Goal: Task Accomplishment & Management: Manage account settings

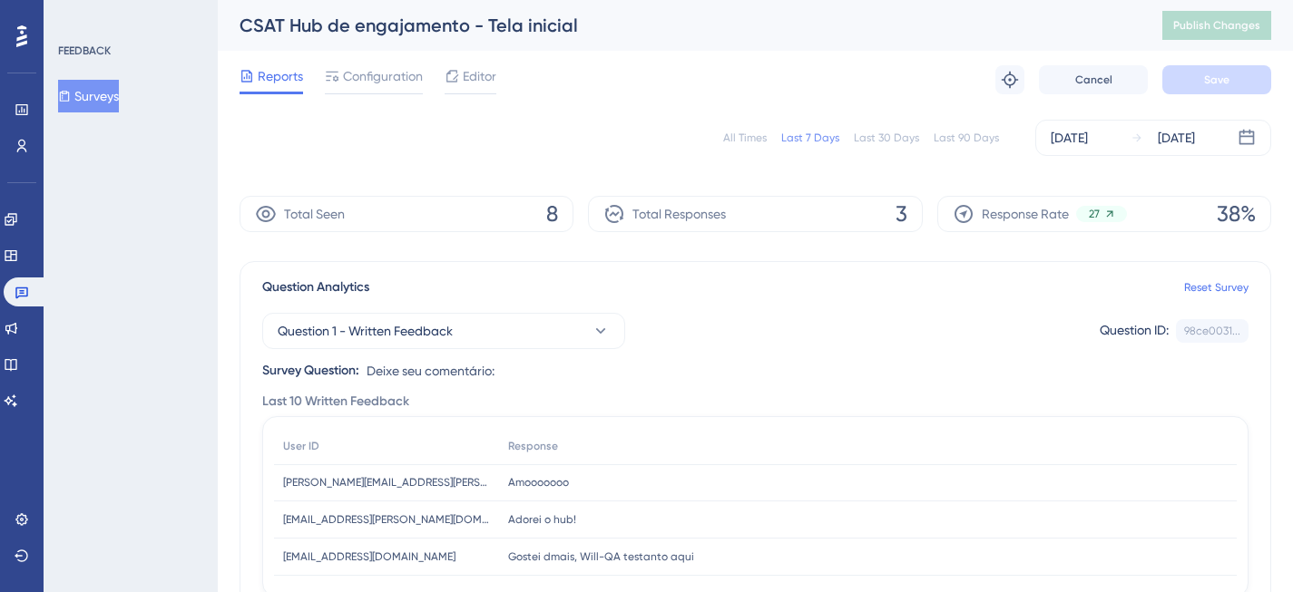
click at [751, 136] on div "All Times" at bounding box center [745, 138] width 44 height 15
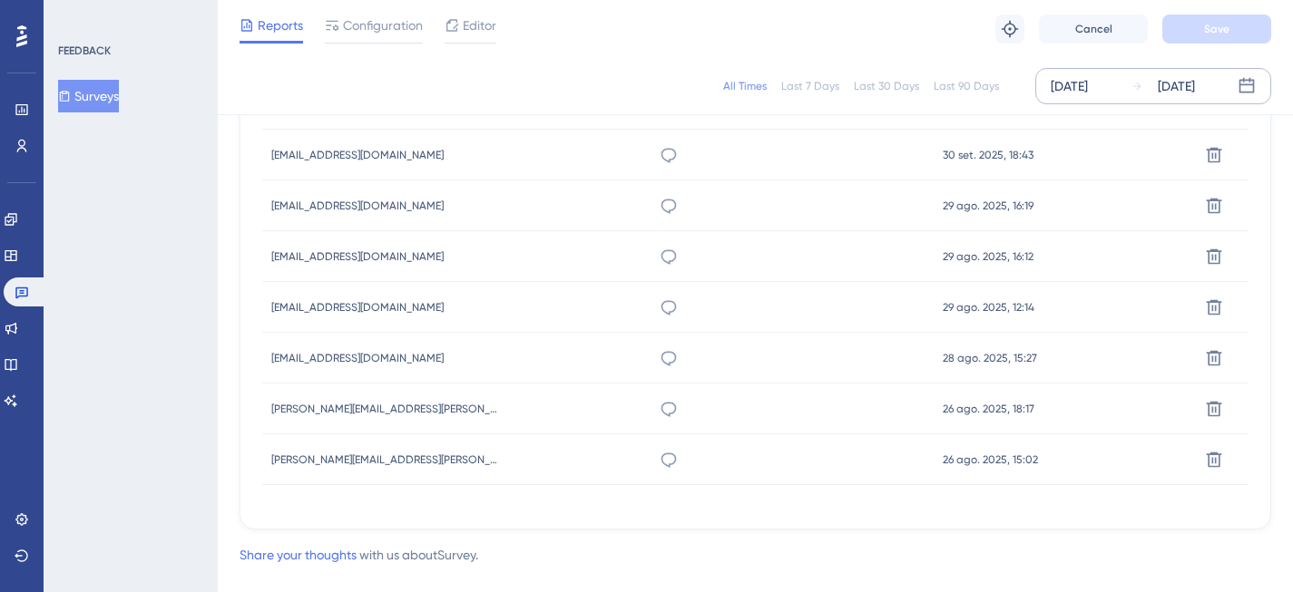
scroll to position [738, 0]
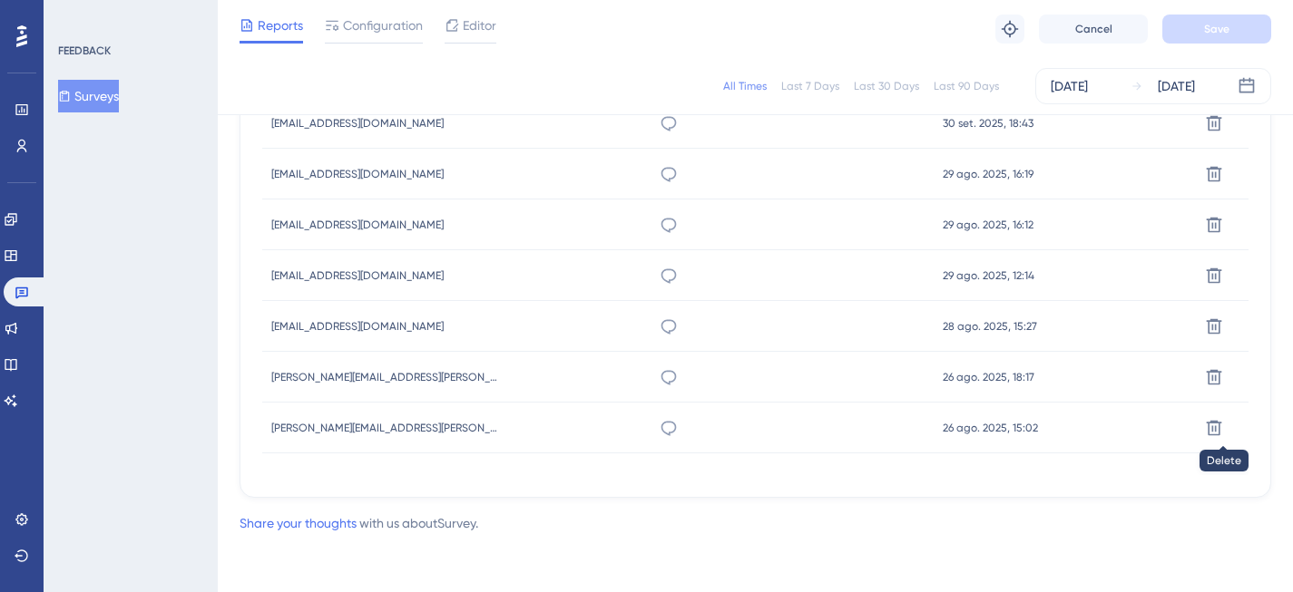
click at [1215, 430] on icon at bounding box center [1214, 427] width 15 height 15
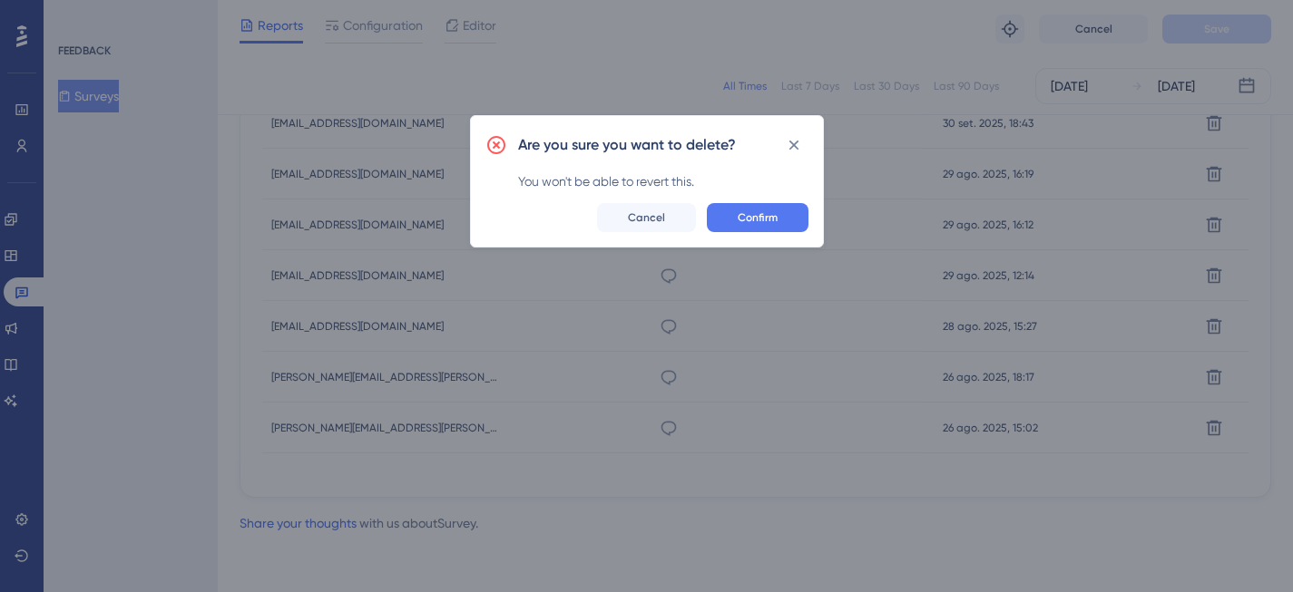
scroll to position [724, 0]
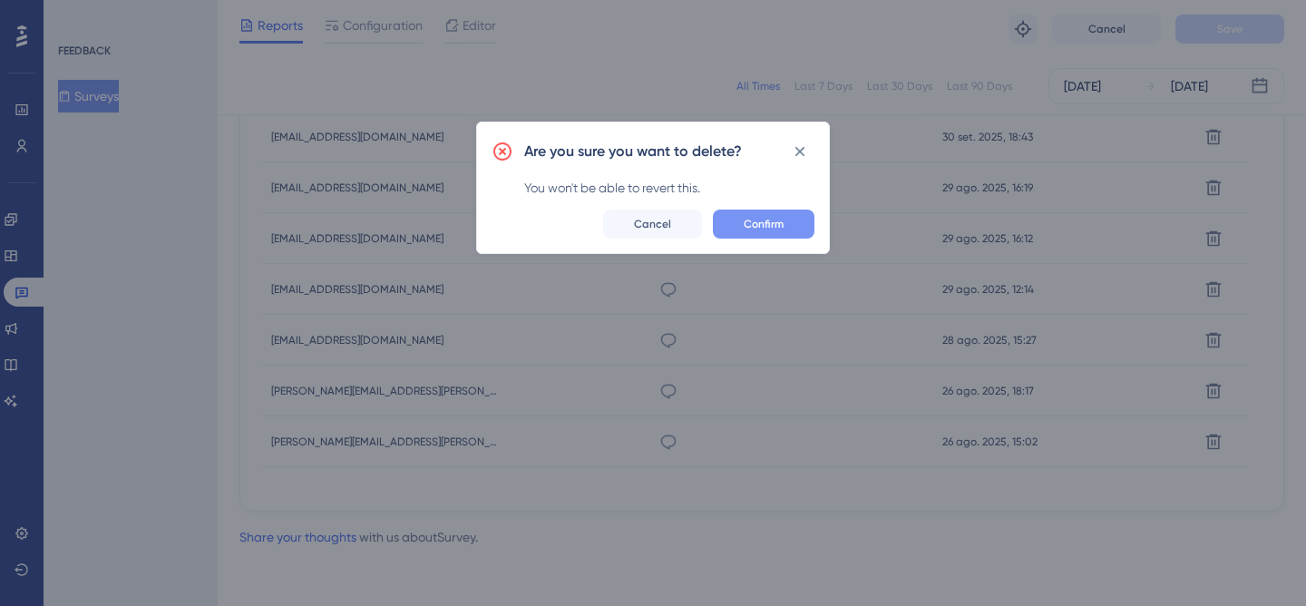
click at [783, 223] on span "Confirm" at bounding box center [764, 224] width 40 height 15
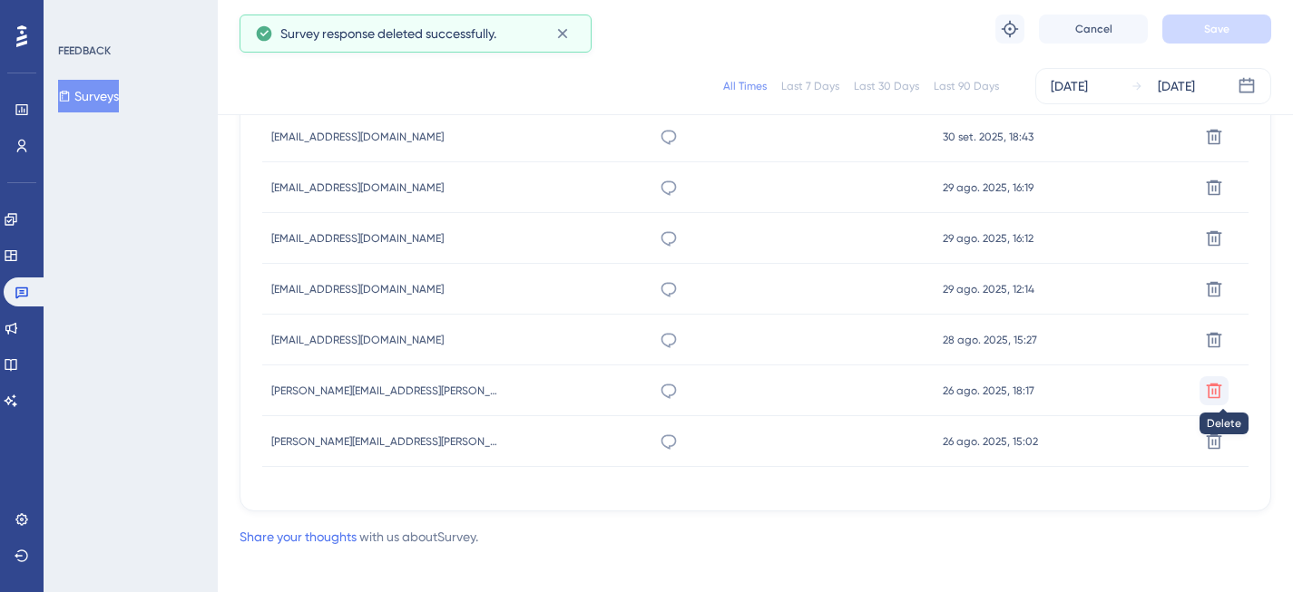
click at [1221, 396] on icon at bounding box center [1214, 391] width 18 height 18
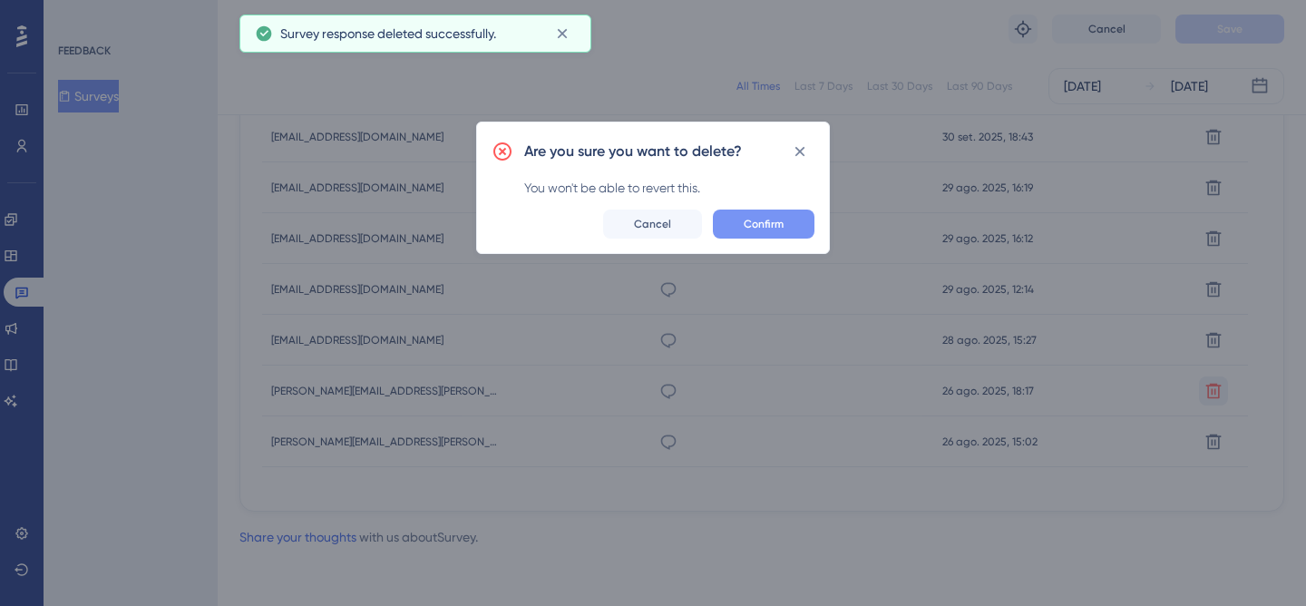
click at [787, 226] on button "Confirm" at bounding box center [764, 224] width 102 height 29
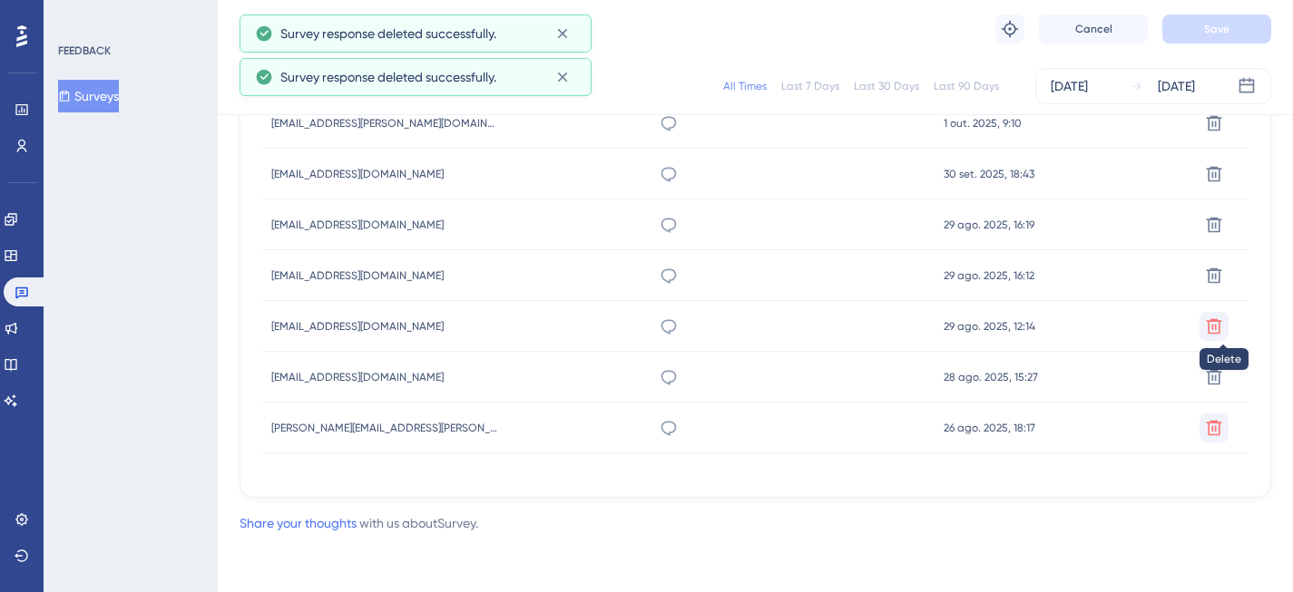
click at [1210, 334] on icon at bounding box center [1214, 327] width 18 height 18
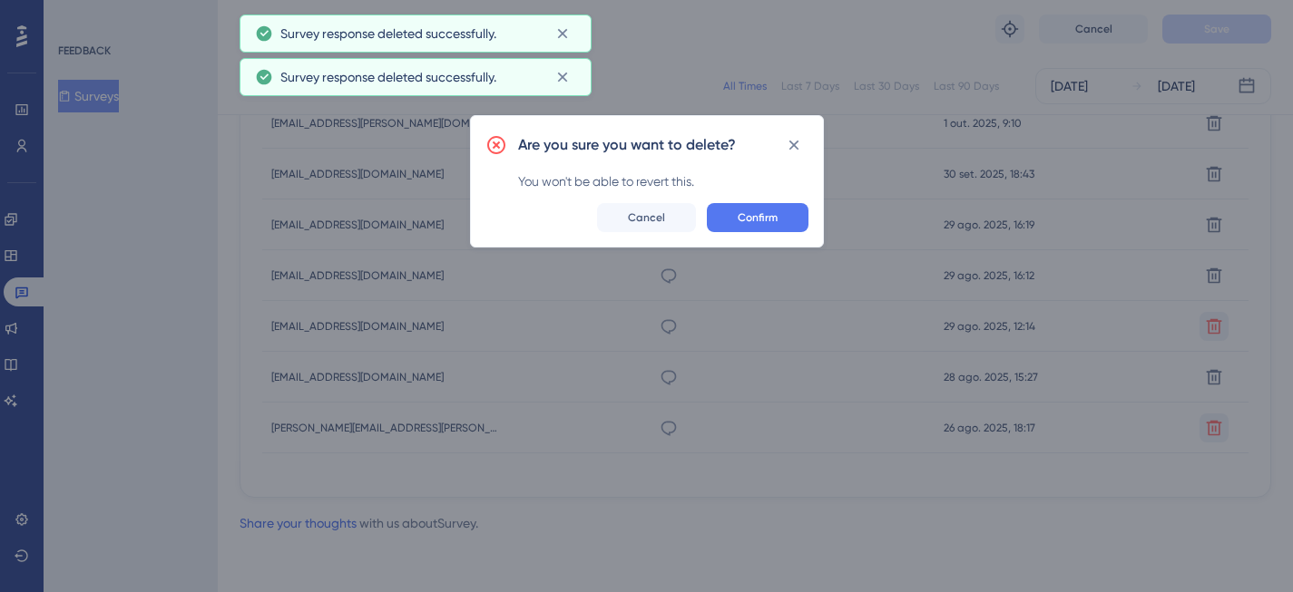
scroll to position [673, 0]
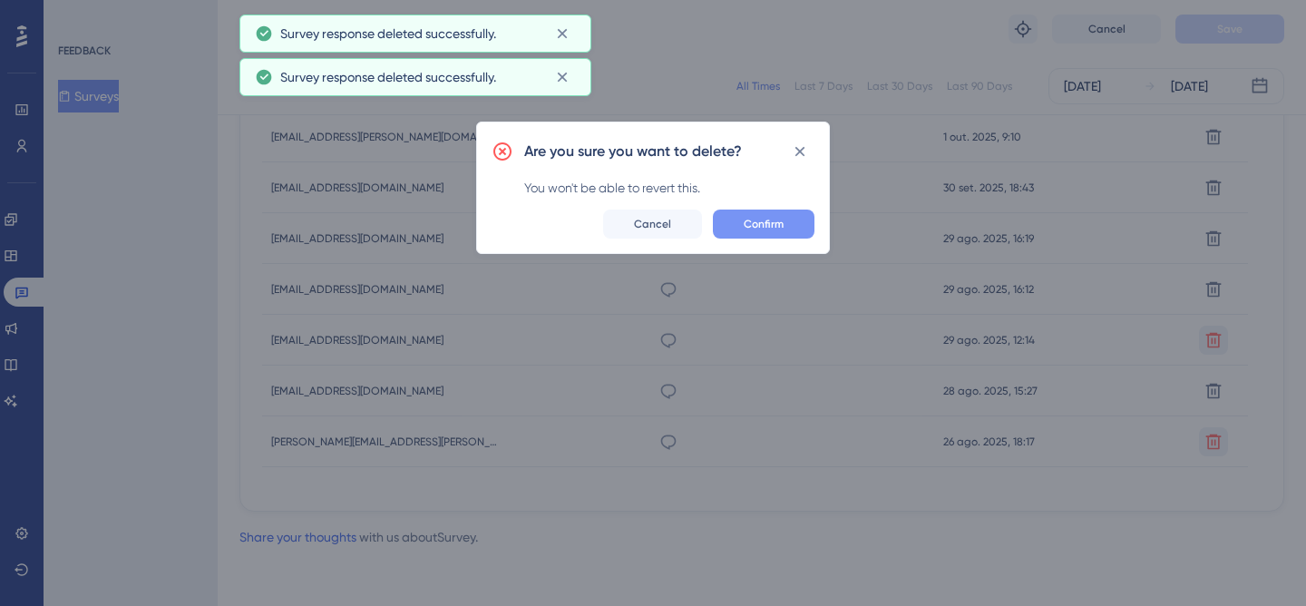
click at [775, 236] on button "Confirm" at bounding box center [764, 224] width 102 height 29
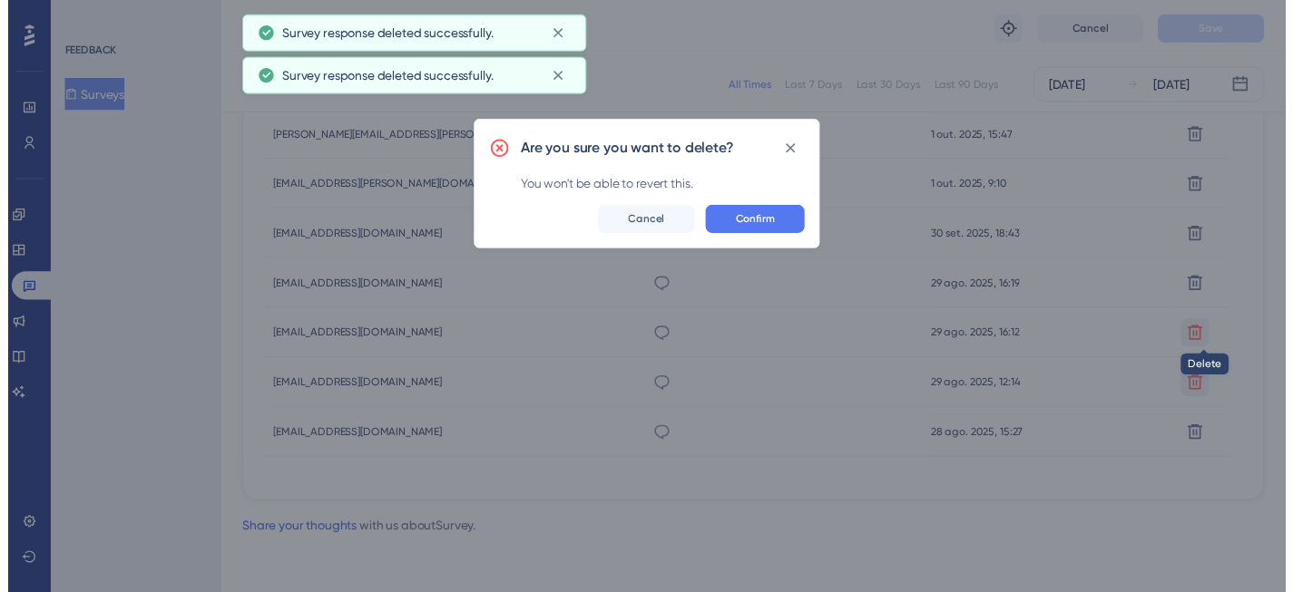
scroll to position [572, 0]
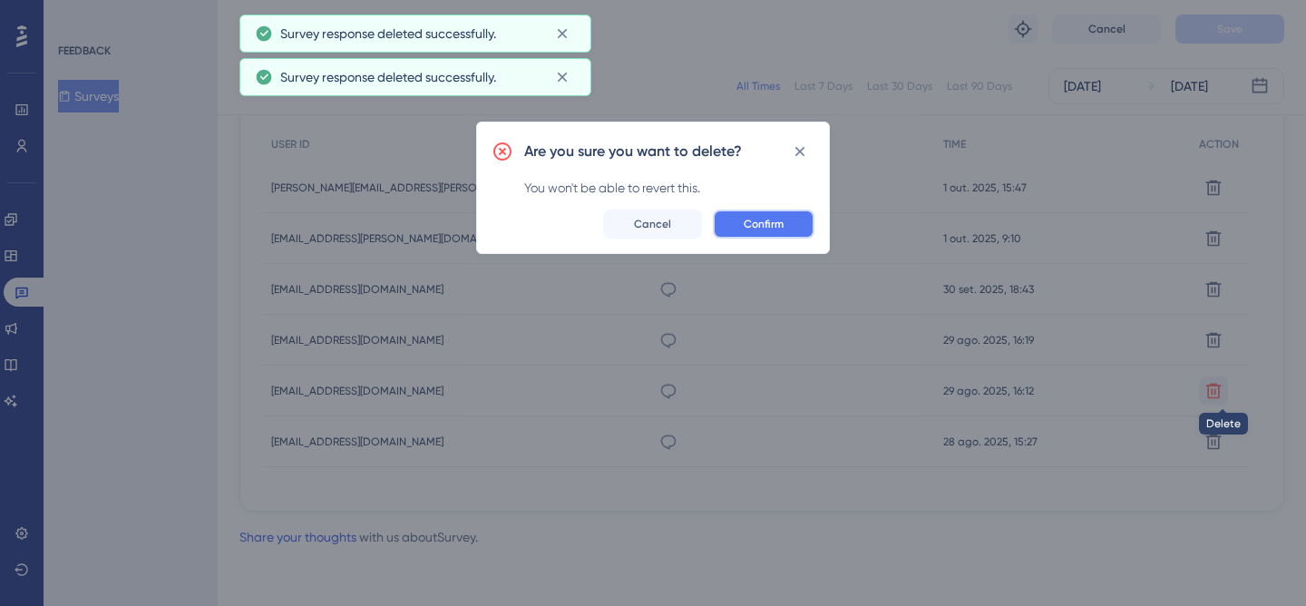
click at [771, 217] on span "Confirm" at bounding box center [764, 224] width 40 height 15
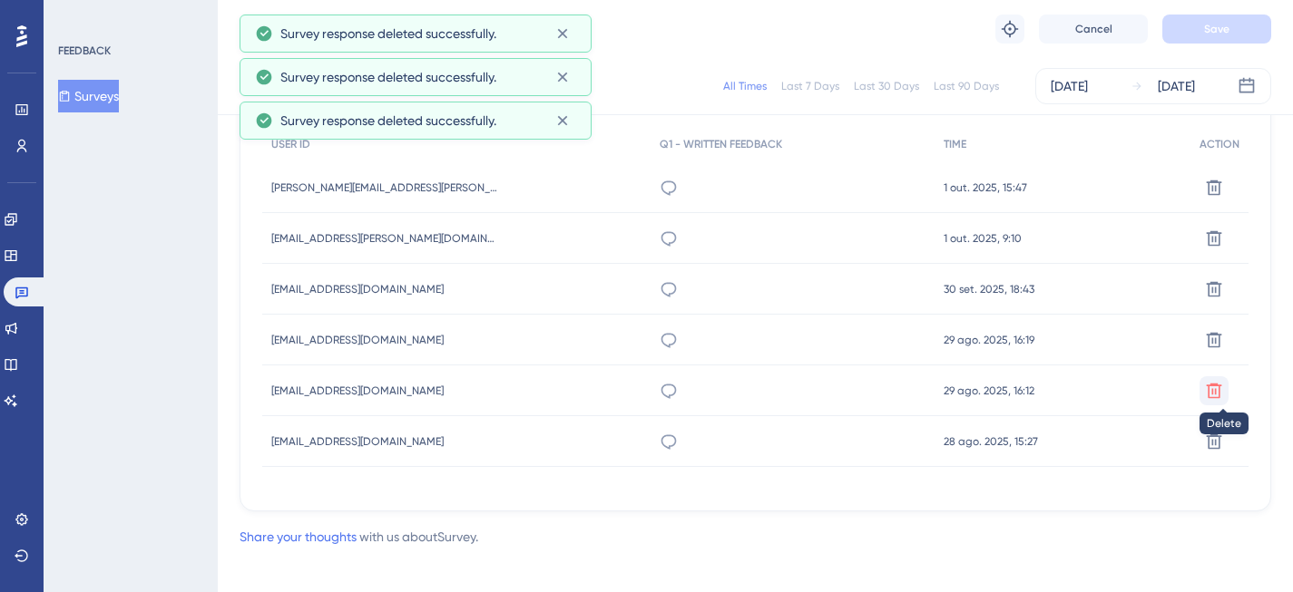
scroll to position [534, 0]
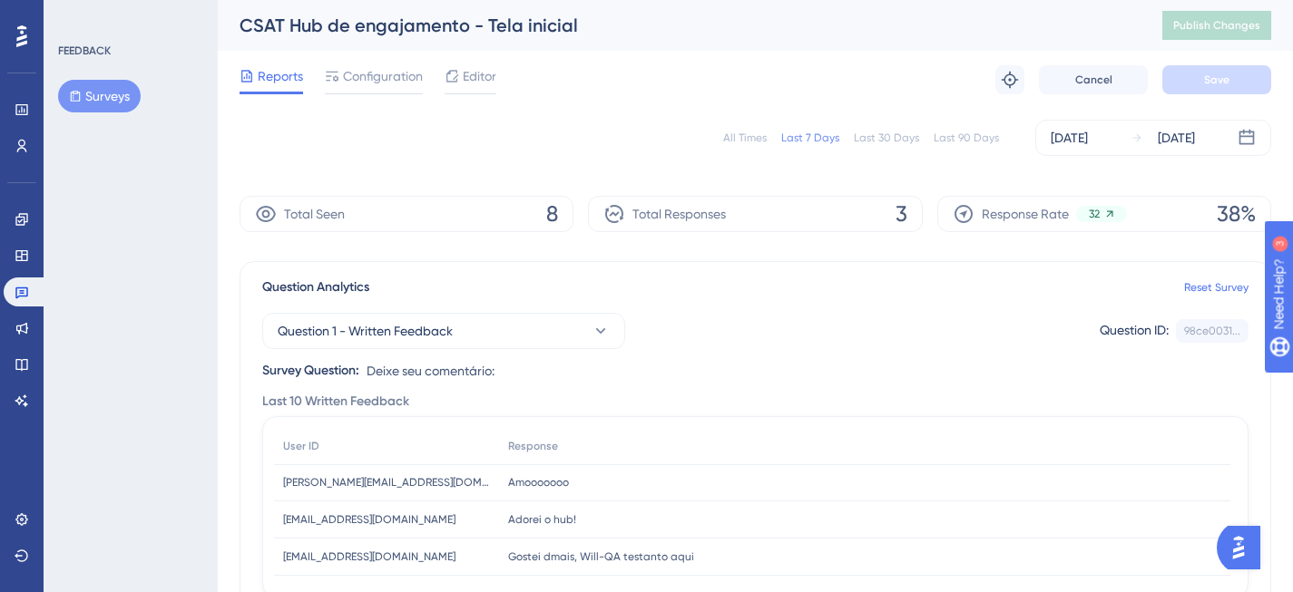
click at [749, 136] on div "All Times" at bounding box center [745, 138] width 44 height 15
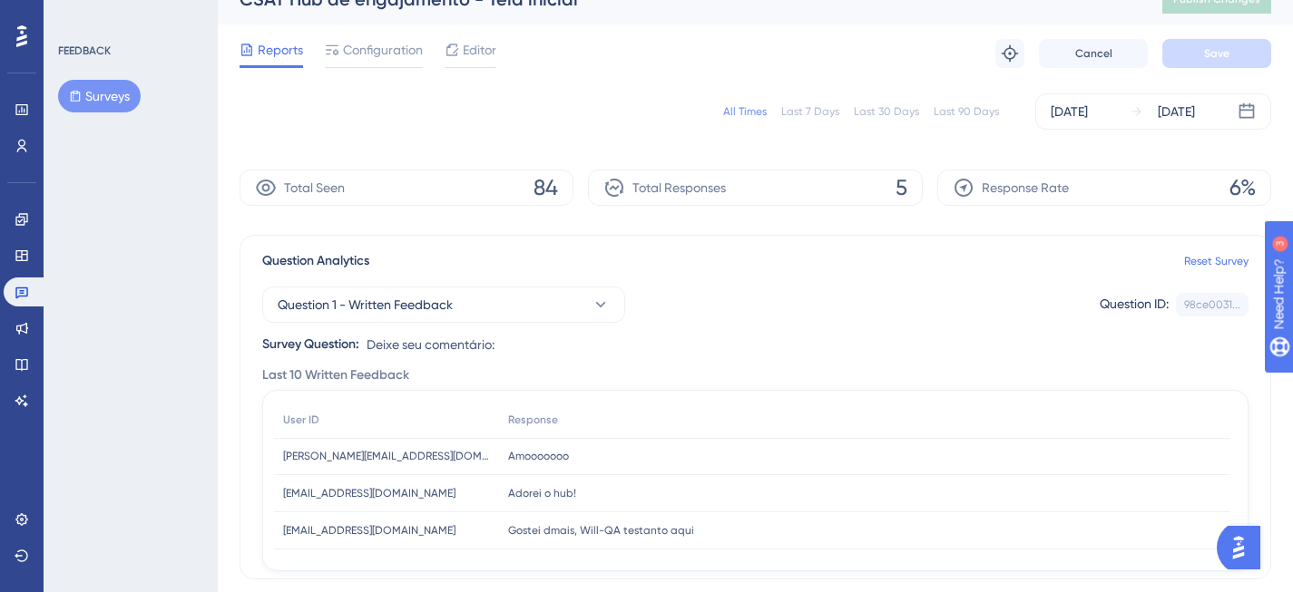
scroll to position [534, 0]
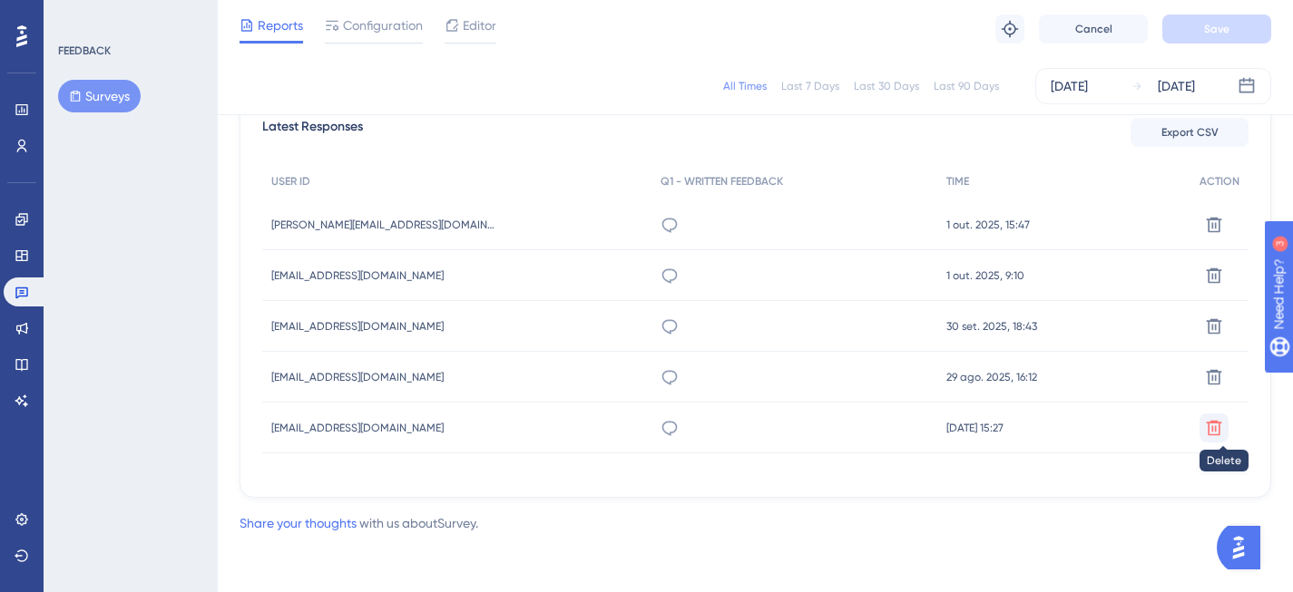
click at [1224, 428] on button at bounding box center [1213, 428] width 29 height 29
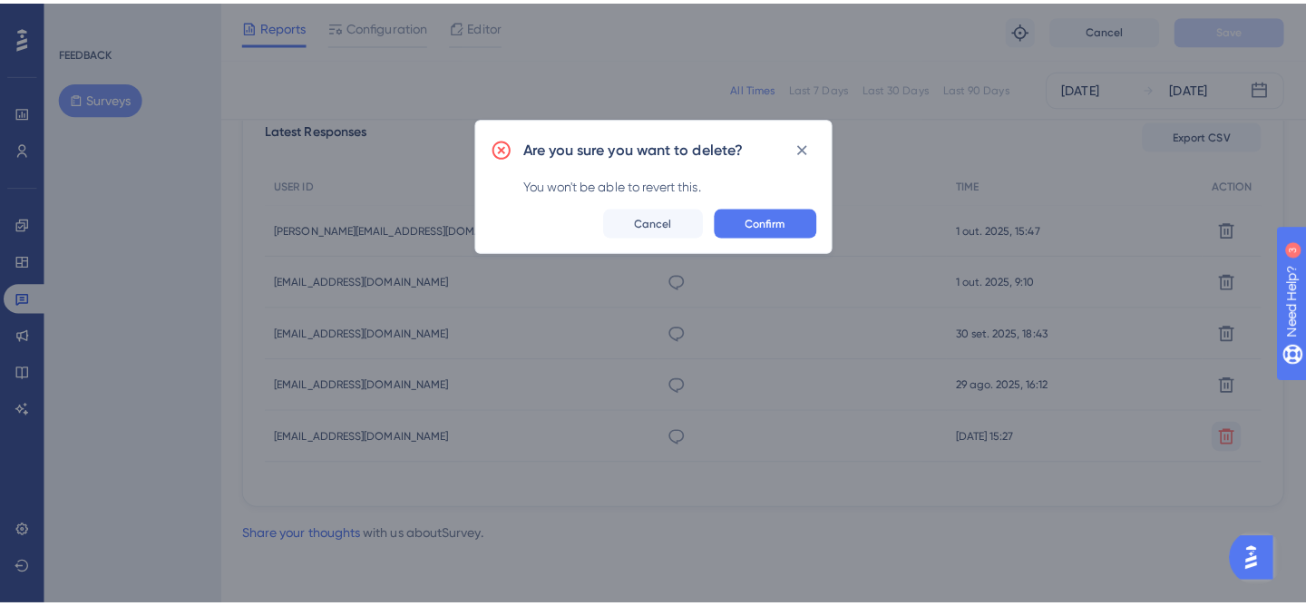
scroll to position [521, 0]
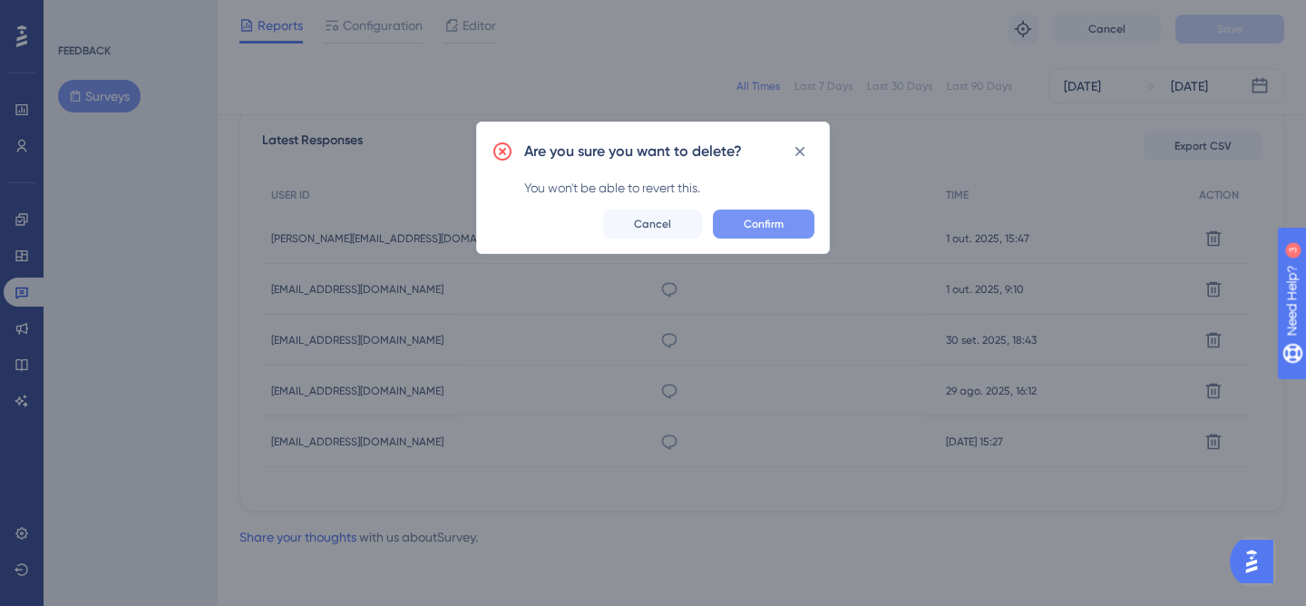
click at [764, 217] on span "Confirm" at bounding box center [764, 224] width 40 height 15
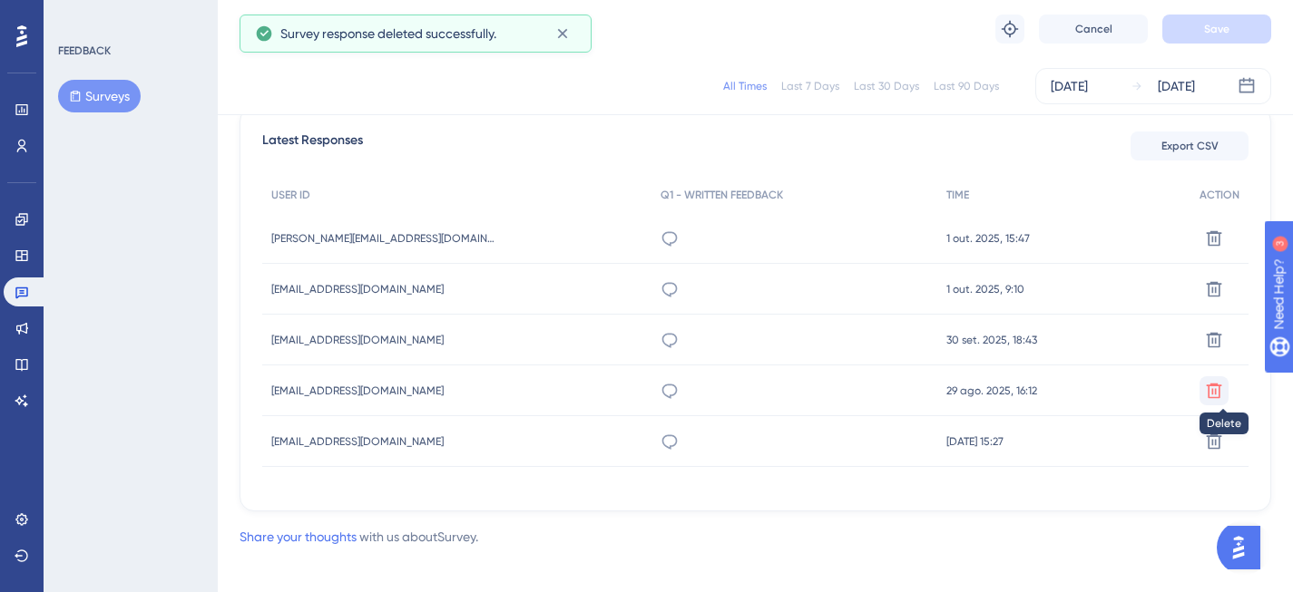
click at [1214, 400] on button at bounding box center [1213, 390] width 29 height 29
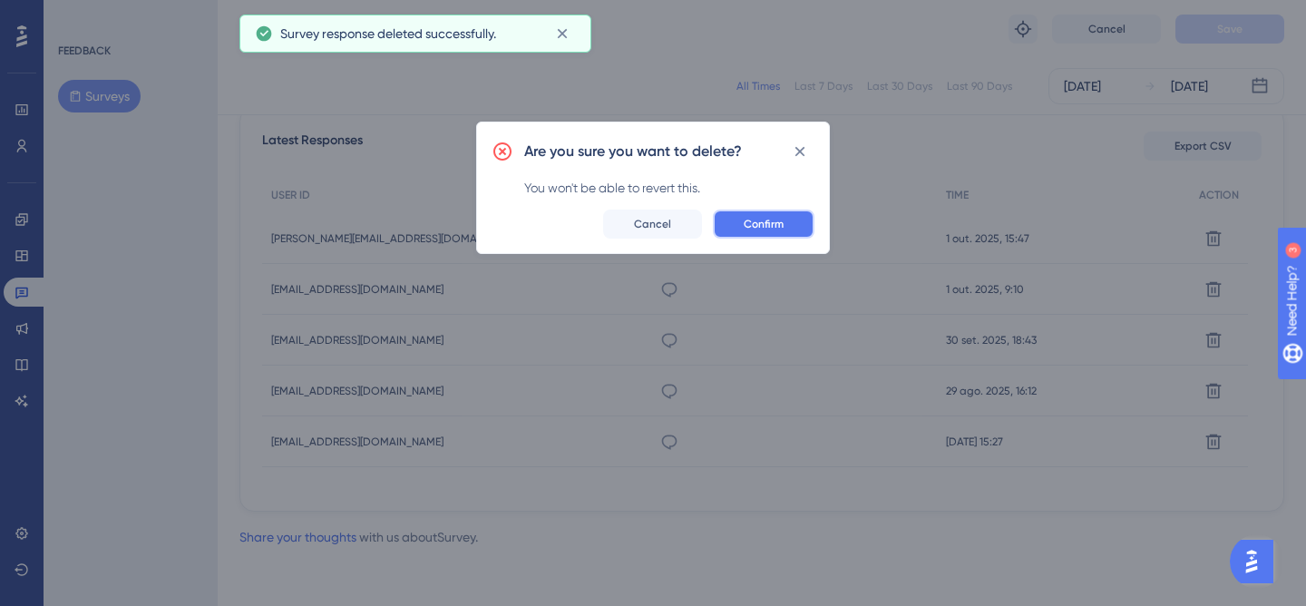
click at [784, 221] on button "Confirm" at bounding box center [764, 224] width 102 height 29
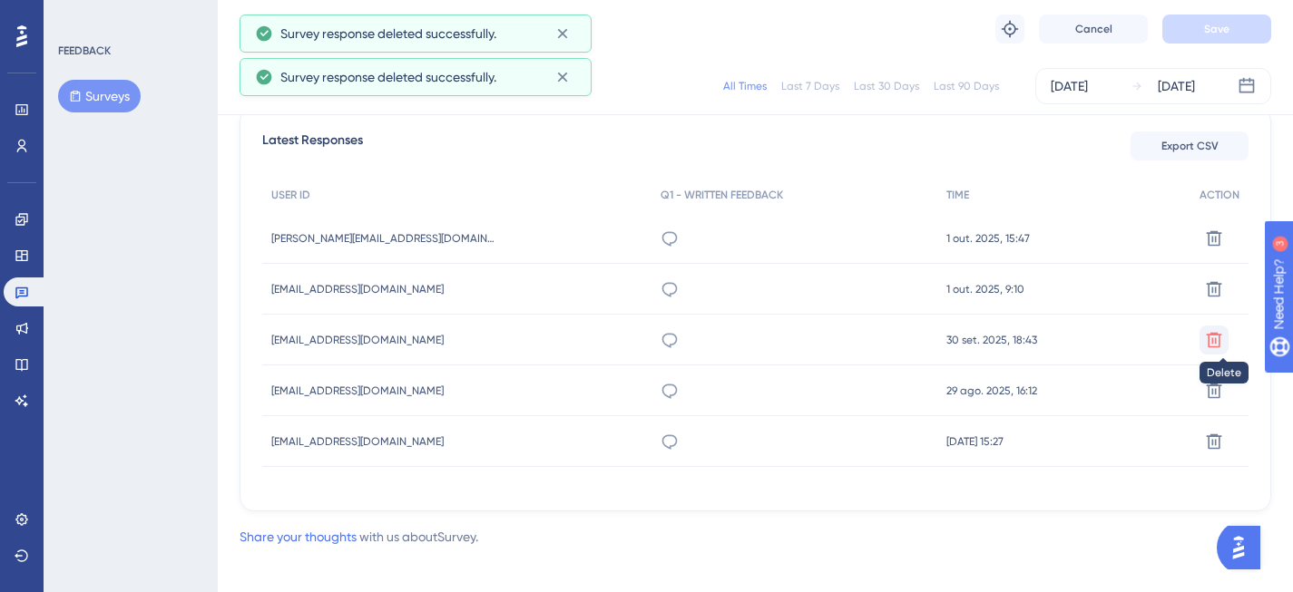
click at [1216, 341] on icon at bounding box center [1214, 339] width 15 height 15
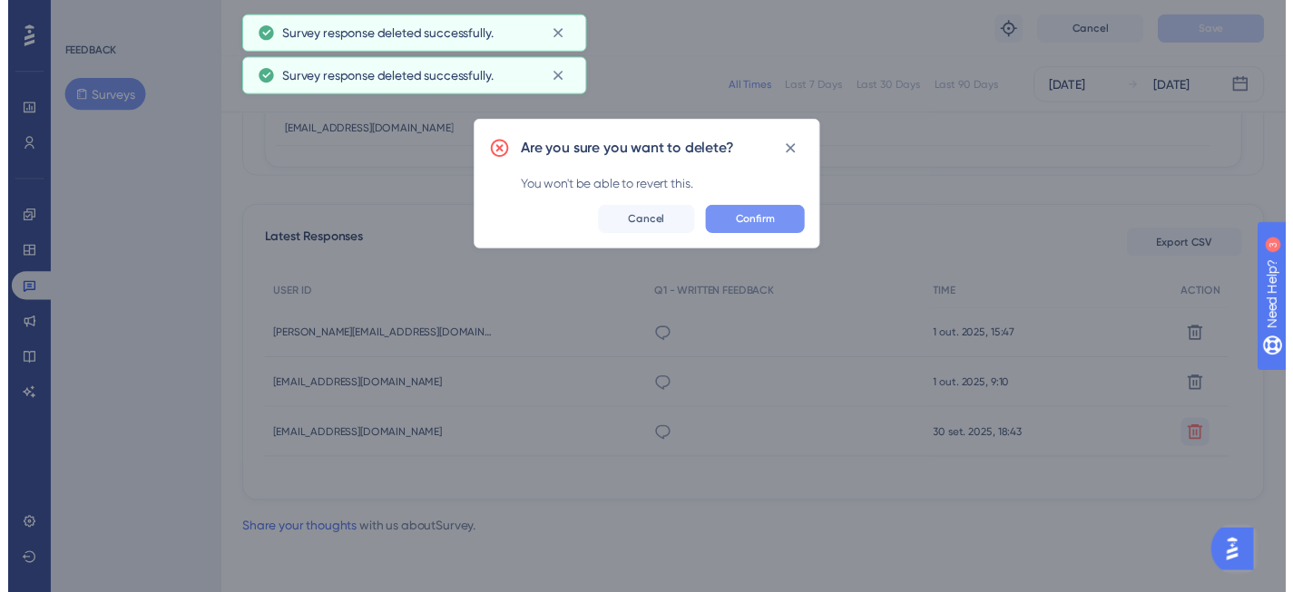
scroll to position [419, 0]
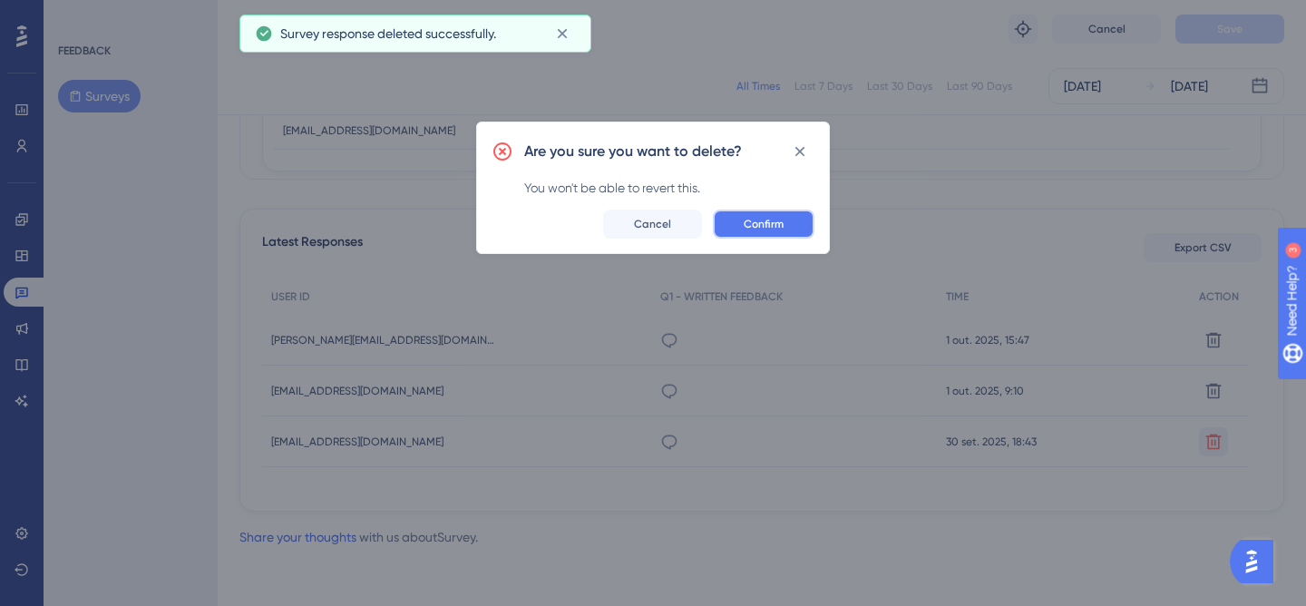
click at [765, 220] on span "Confirm" at bounding box center [764, 224] width 40 height 15
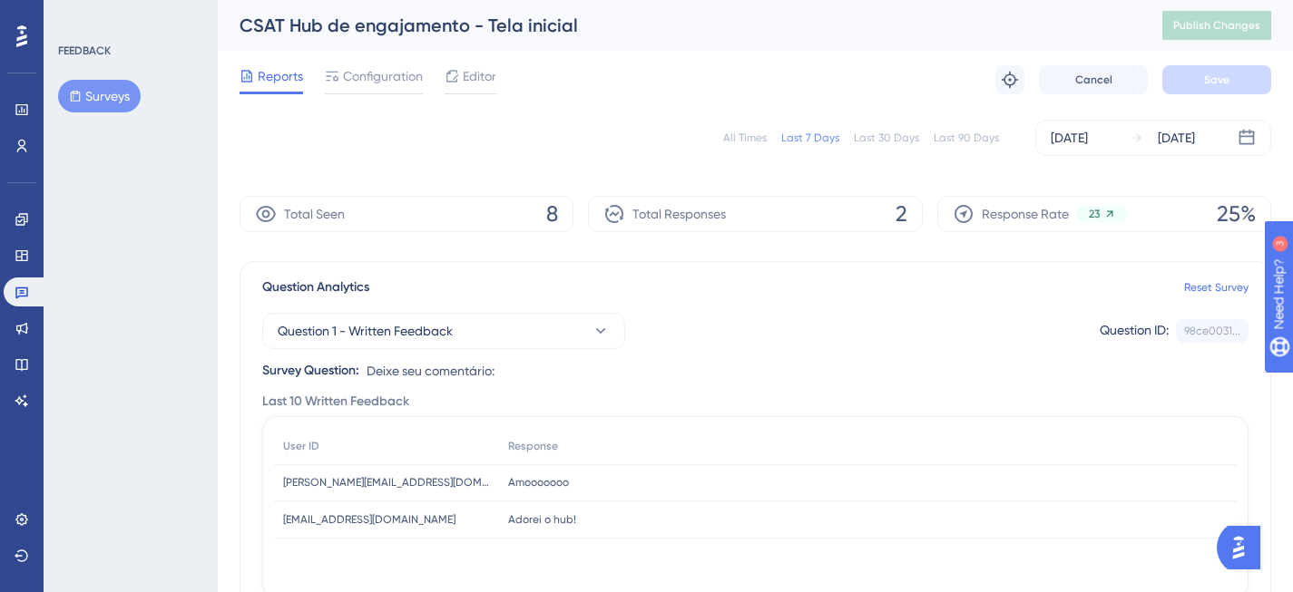
click at [740, 137] on div "All Times" at bounding box center [745, 138] width 44 height 15
